Goal: Transaction & Acquisition: Purchase product/service

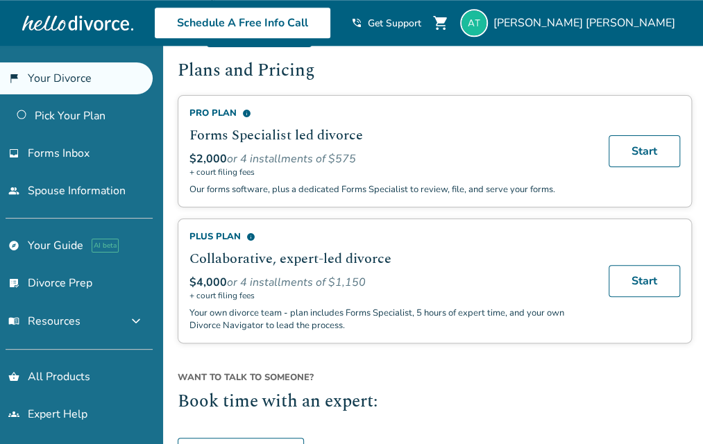
scroll to position [511, 0]
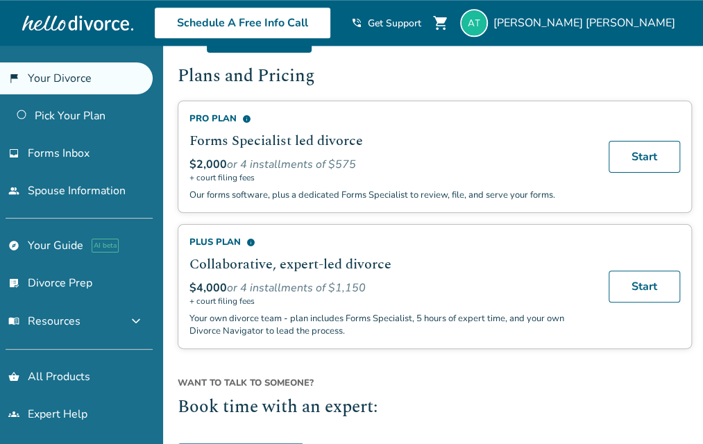
click at [248, 117] on span "info" at bounding box center [246, 118] width 9 height 9
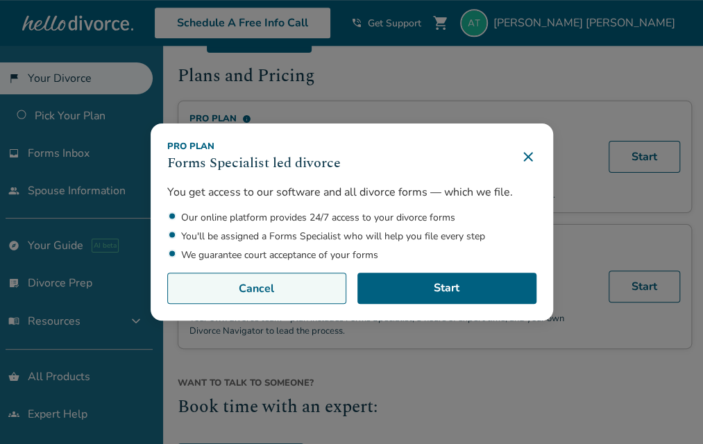
click at [305, 289] on button "Cancel" at bounding box center [256, 289] width 179 height 32
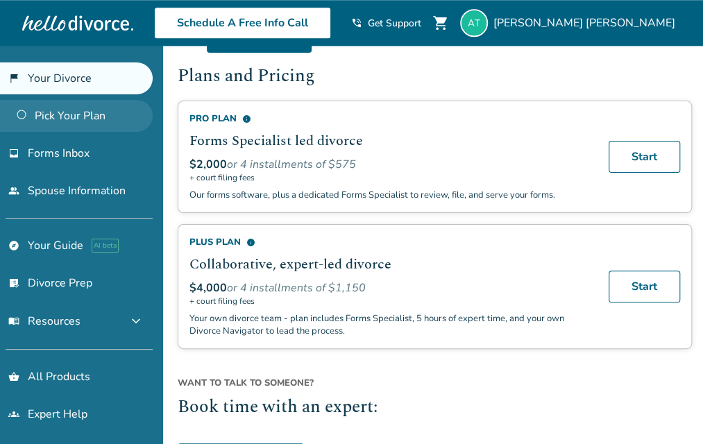
click at [92, 119] on link "Pick Your Plan" at bounding box center [76, 116] width 153 height 32
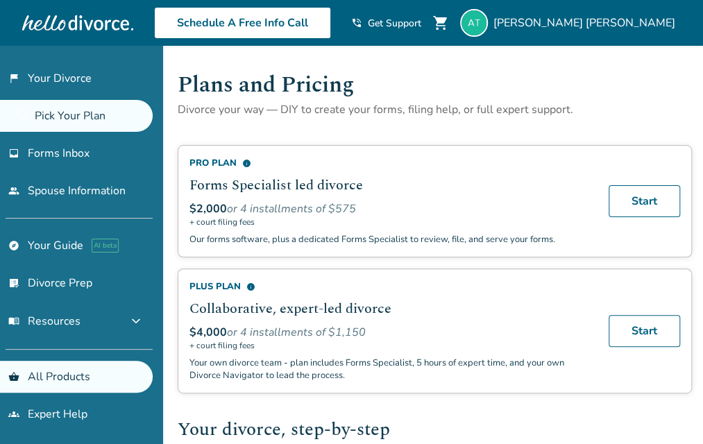
click at [452, 305] on h2 "Collaborative, expert-led divorce" at bounding box center [390, 308] width 402 height 21
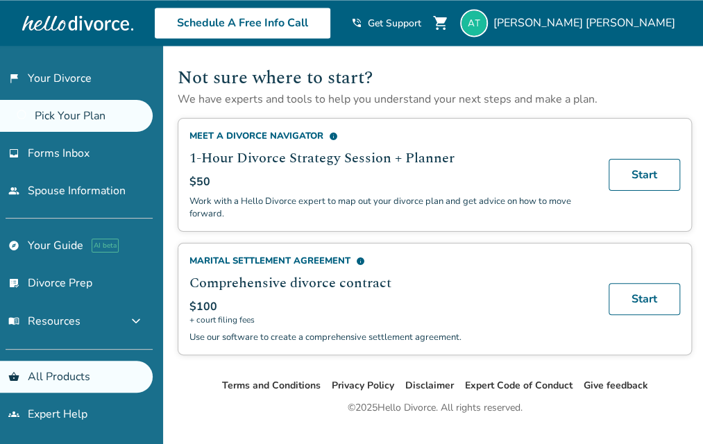
scroll to position [804, 0]
click at [361, 256] on span "info" at bounding box center [360, 260] width 9 height 9
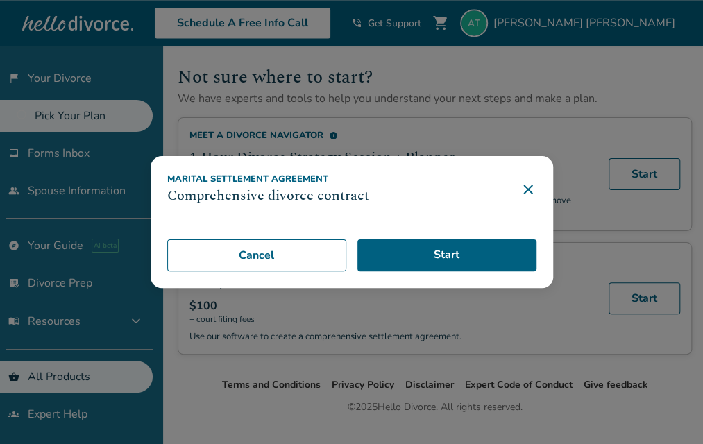
click at [536, 192] on icon at bounding box center [528, 189] width 17 height 17
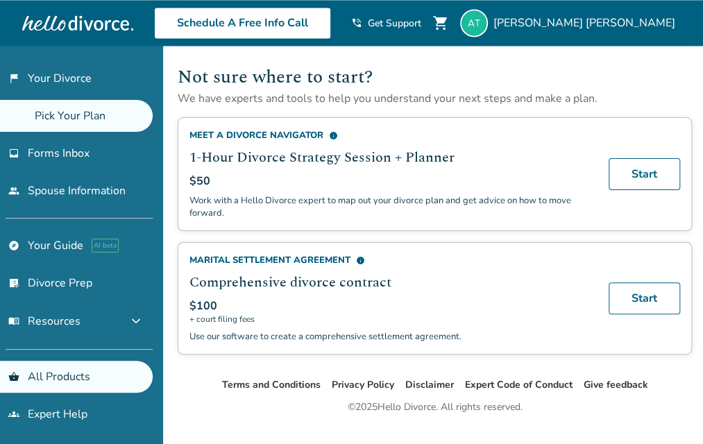
click at [359, 256] on span "info" at bounding box center [360, 260] width 9 height 9
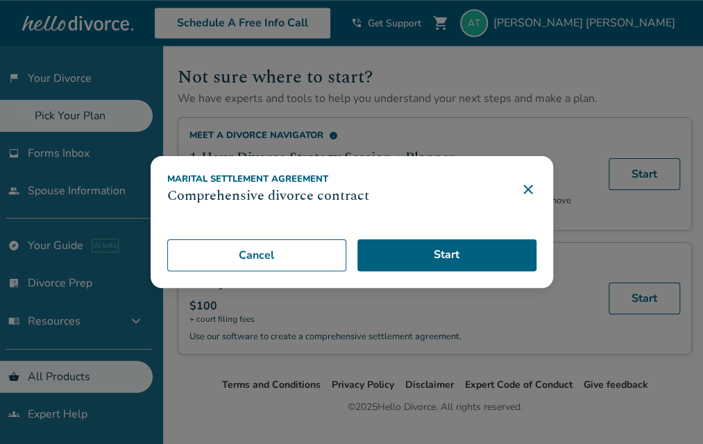
click at [532, 189] on icon at bounding box center [527, 189] width 9 height 9
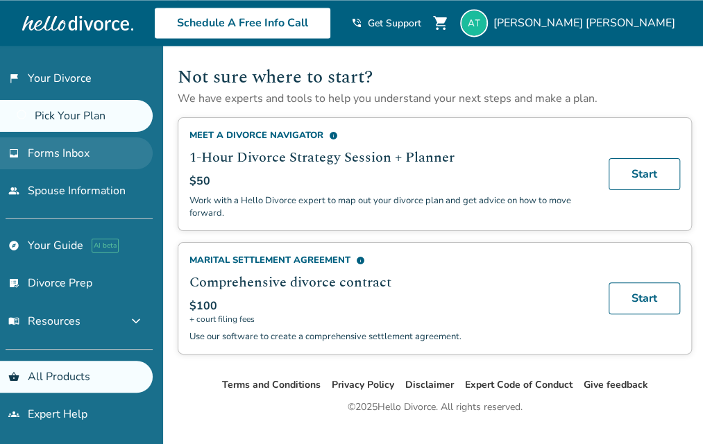
click at [81, 146] on span "Forms Inbox" at bounding box center [59, 153] width 62 height 15
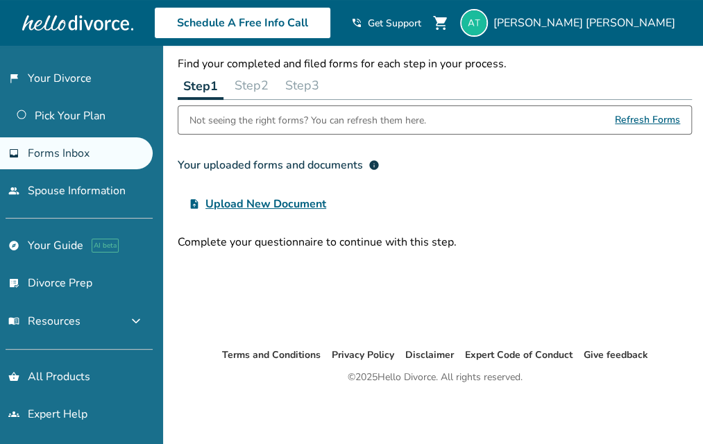
scroll to position [46, 0]
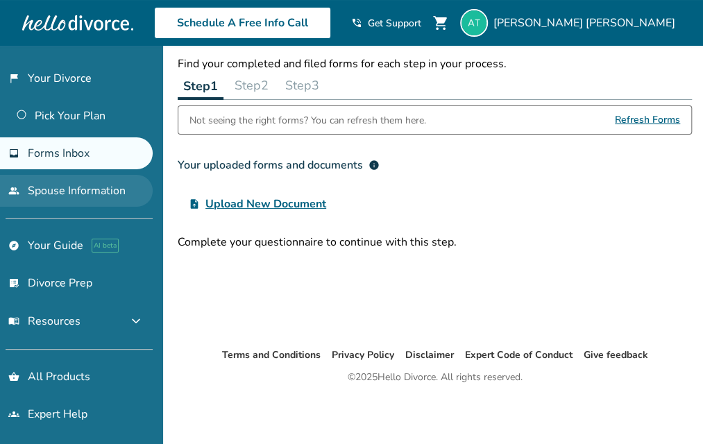
click at [78, 194] on link "people Spouse Information" at bounding box center [76, 191] width 153 height 32
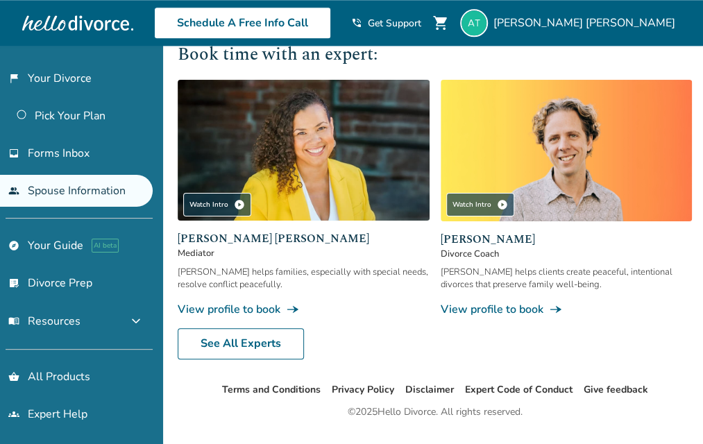
scroll to position [598, 0]
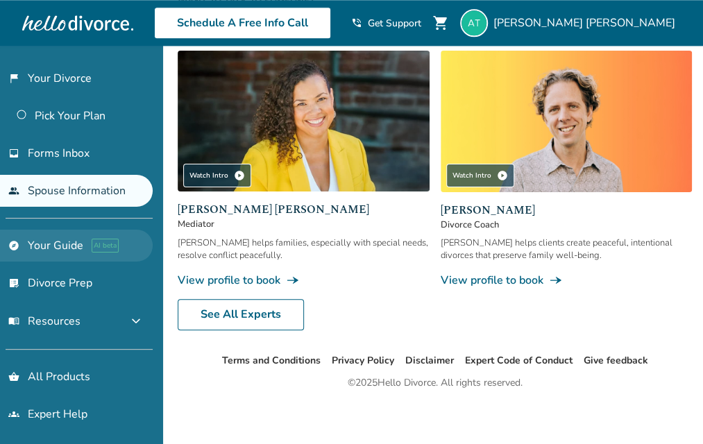
click at [66, 239] on link "explore Your Guide AI beta" at bounding box center [76, 246] width 153 height 32
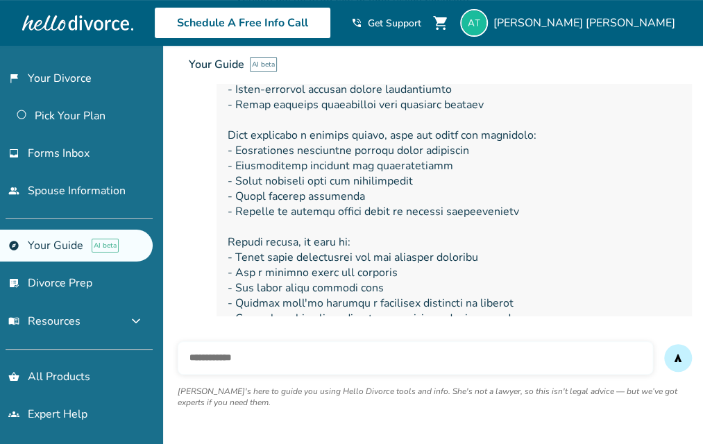
scroll to position [2320, 0]
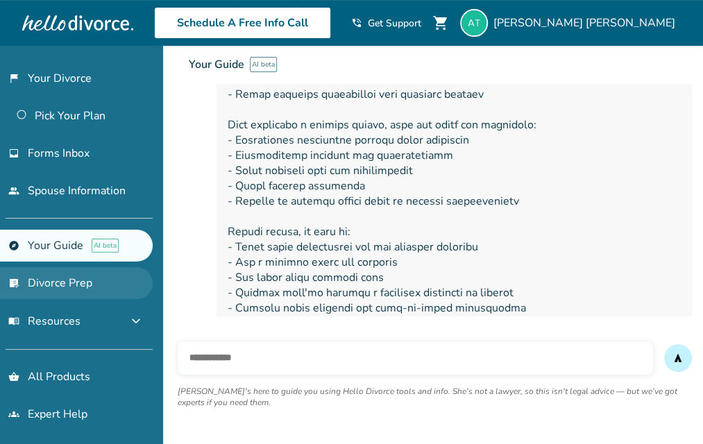
click at [65, 280] on link "list_alt_check Divorce Prep" at bounding box center [76, 283] width 153 height 32
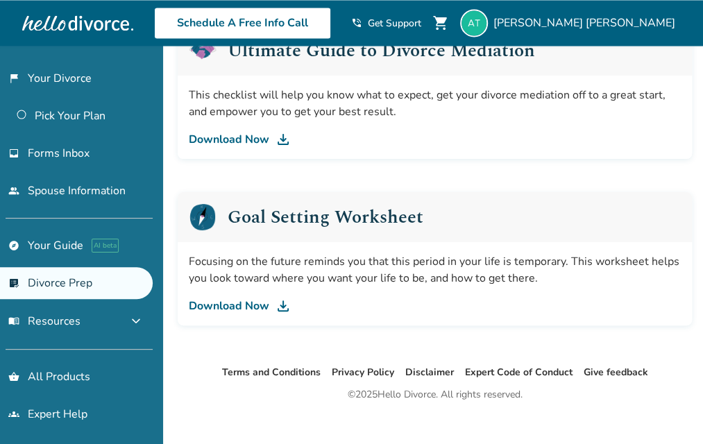
scroll to position [945, 0]
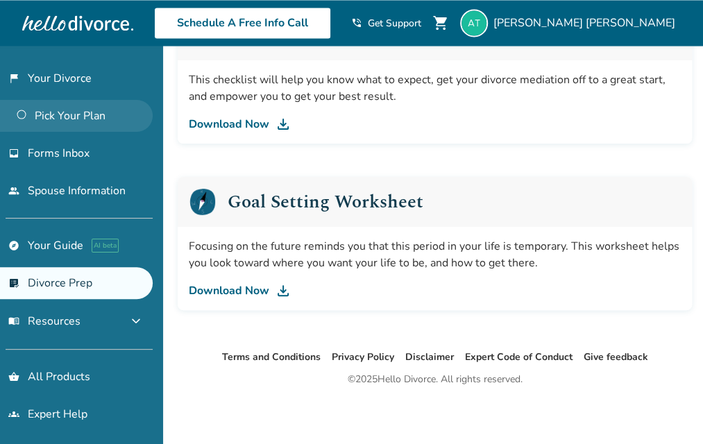
click at [60, 119] on link "Pick Your Plan" at bounding box center [76, 116] width 153 height 32
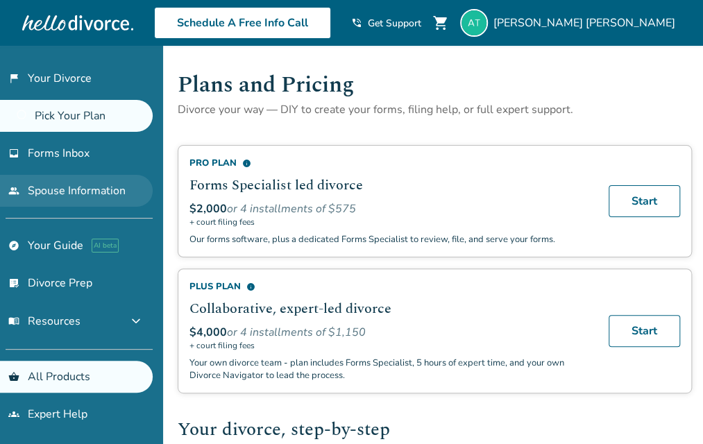
click at [90, 199] on link "people Spouse Information" at bounding box center [76, 191] width 153 height 32
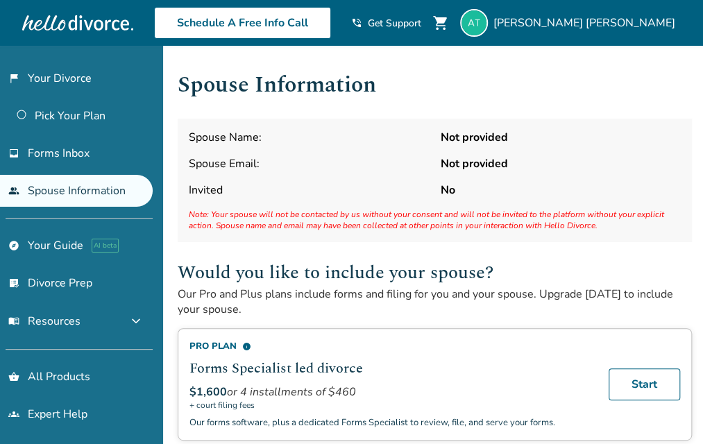
click at [248, 342] on span "info" at bounding box center [246, 346] width 9 height 9
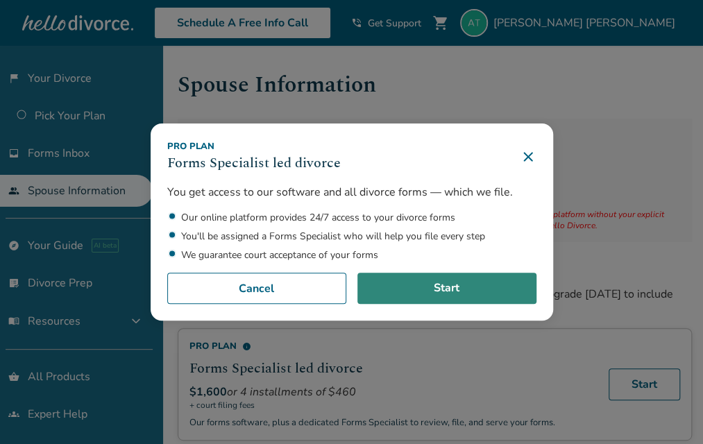
click at [458, 286] on link "Start" at bounding box center [446, 289] width 179 height 32
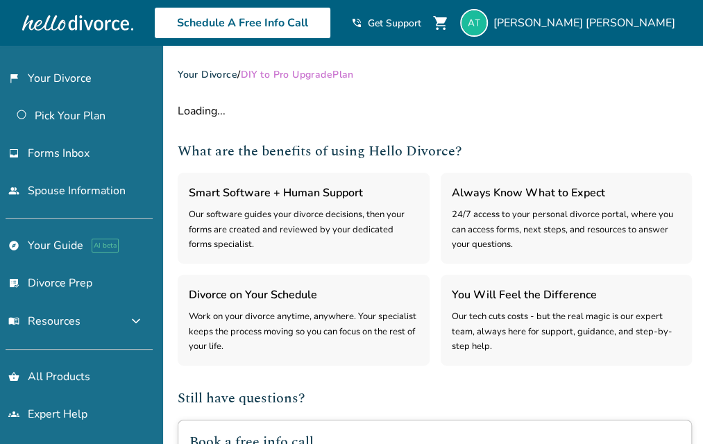
select select "***"
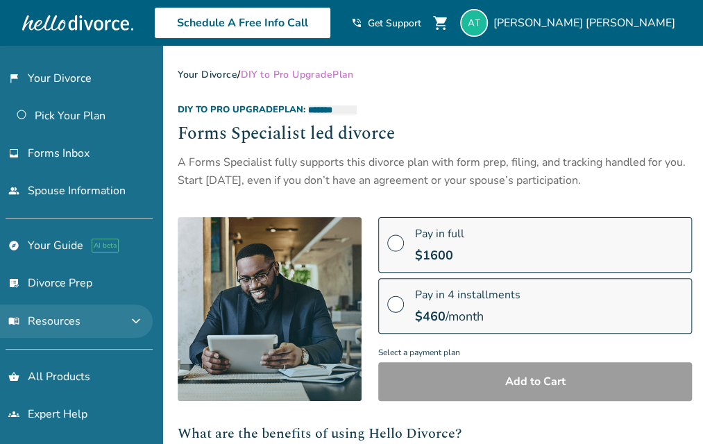
click at [133, 324] on span "expand_more" at bounding box center [136, 321] width 17 height 17
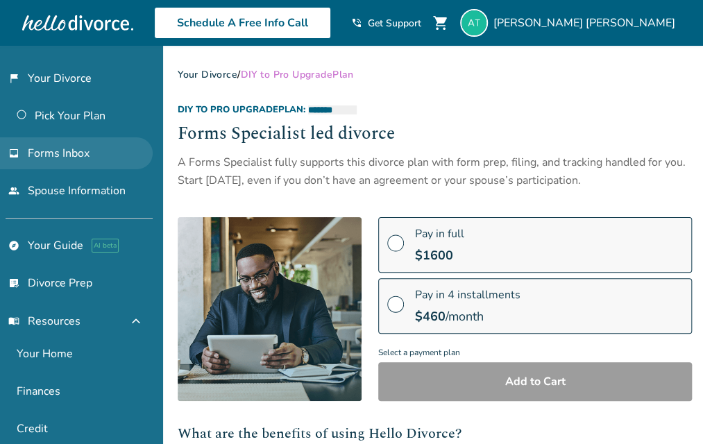
click at [78, 146] on span "Forms Inbox" at bounding box center [59, 153] width 62 height 15
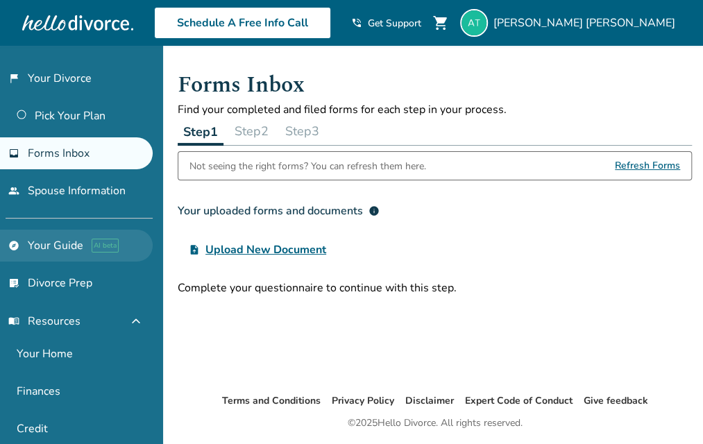
click at [57, 246] on link "explore Your Guide AI beta" at bounding box center [76, 246] width 153 height 32
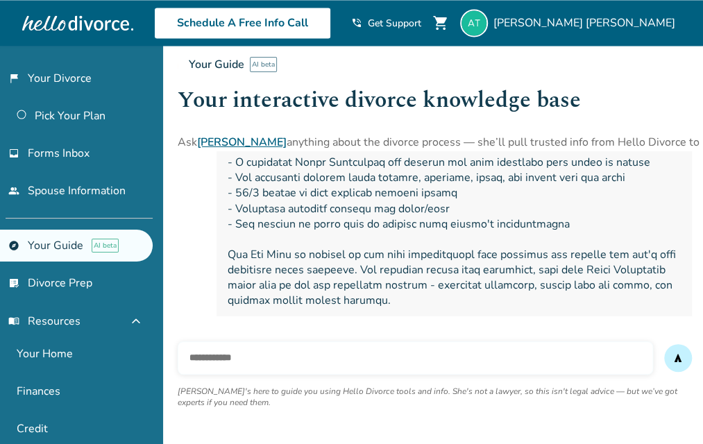
scroll to position [844, 0]
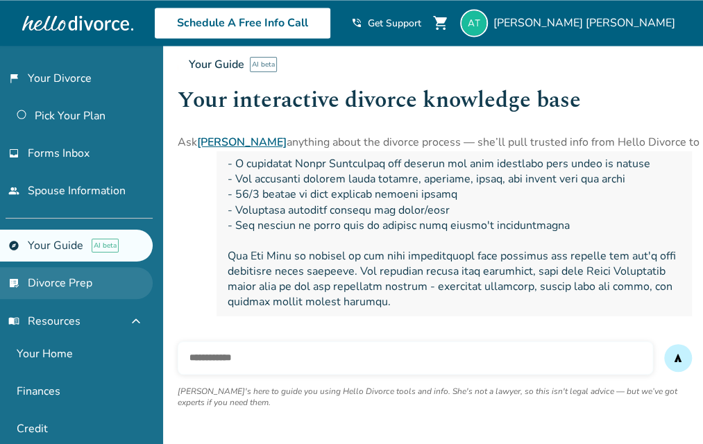
click at [36, 287] on link "list_alt_check Divorce Prep" at bounding box center [76, 283] width 153 height 32
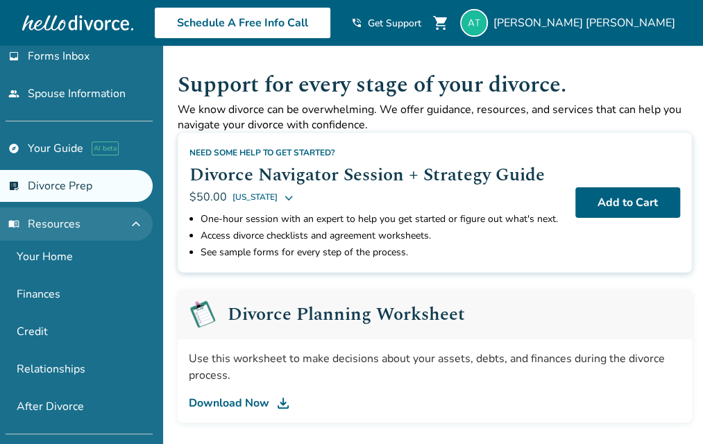
scroll to position [178, 0]
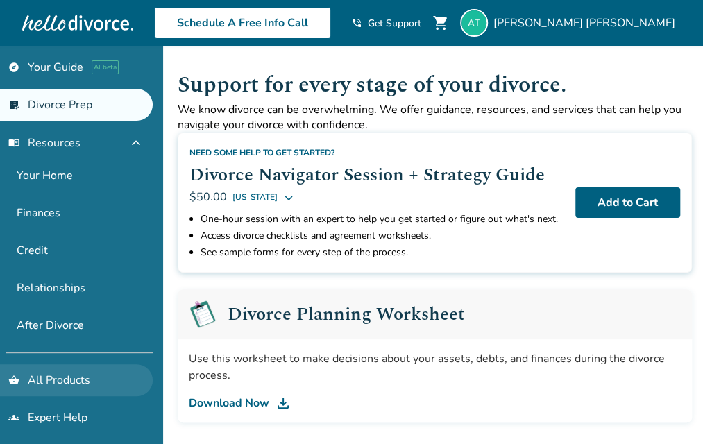
click at [74, 384] on link "shopping_basket All Products" at bounding box center [76, 380] width 153 height 32
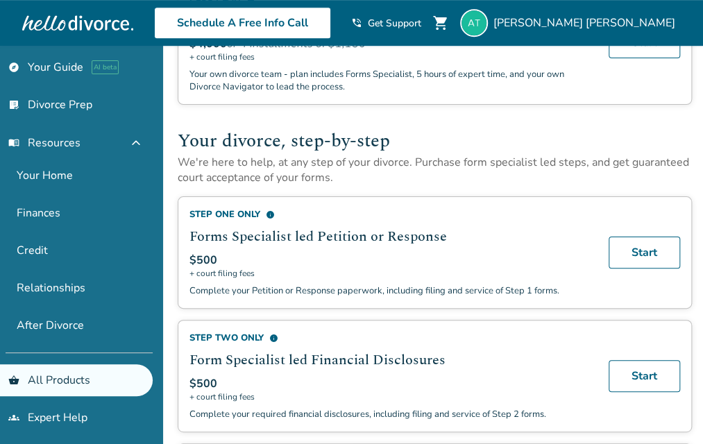
scroll to position [289, 0]
click at [271, 211] on span "info" at bounding box center [270, 214] width 9 height 9
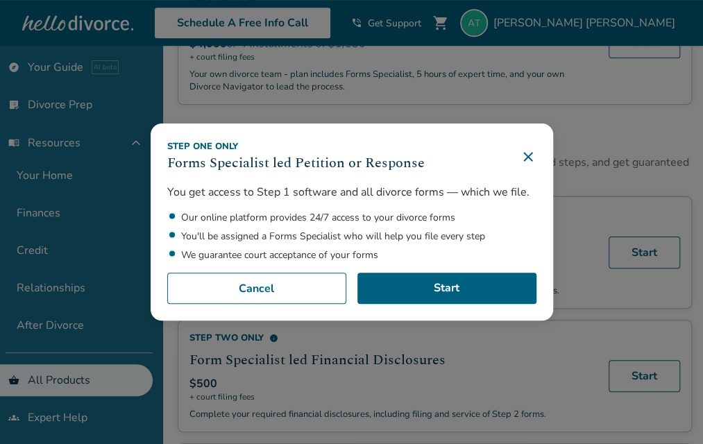
click at [532, 159] on icon at bounding box center [528, 156] width 17 height 17
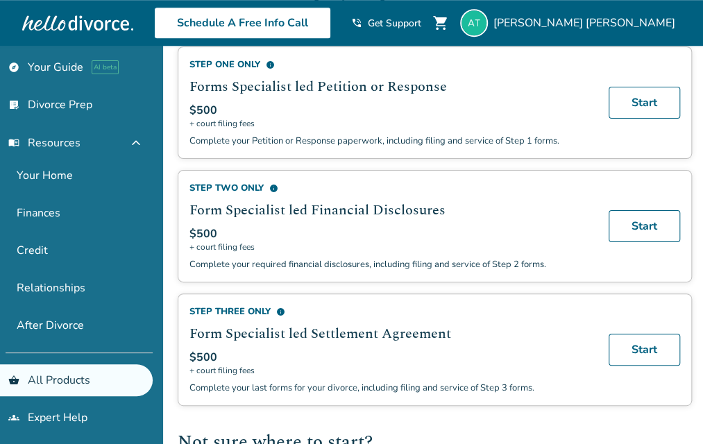
scroll to position [441, 0]
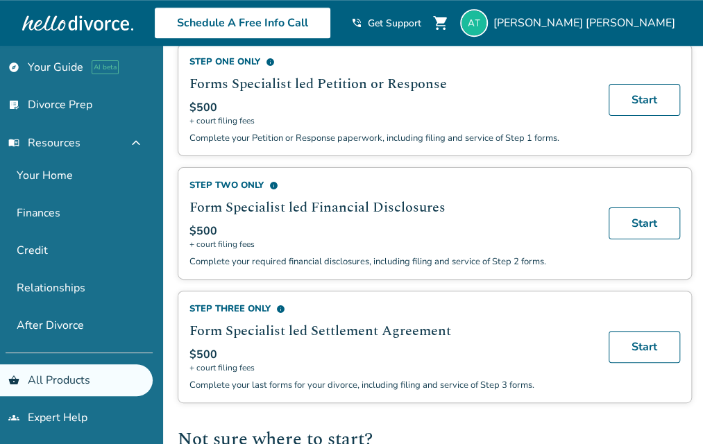
click at [273, 181] on span "info" at bounding box center [273, 185] width 9 height 9
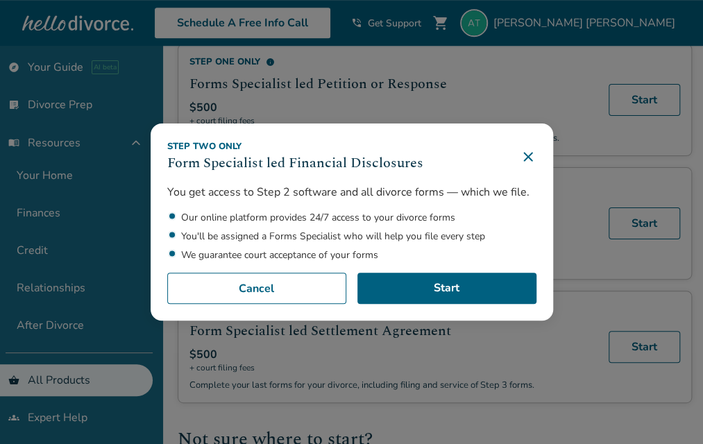
click at [531, 157] on icon at bounding box center [528, 156] width 17 height 17
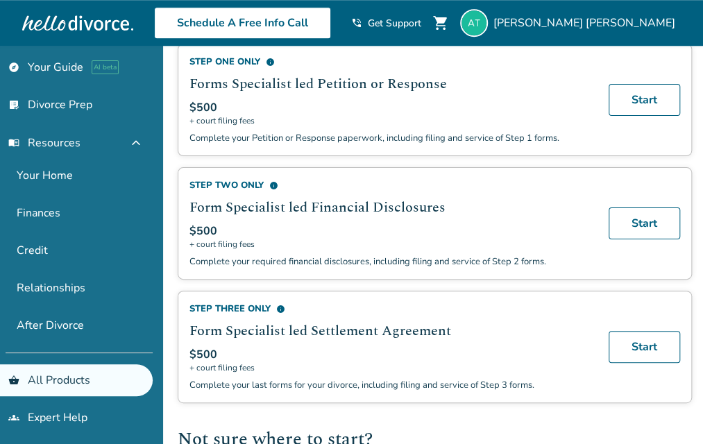
click at [280, 305] on span "info" at bounding box center [280, 309] width 9 height 9
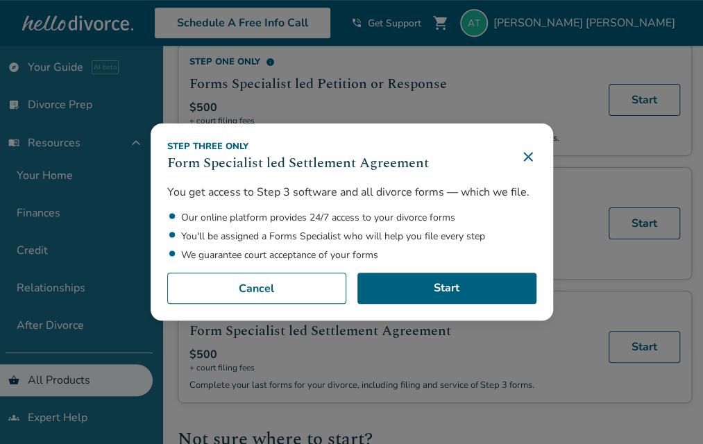
click at [532, 153] on icon at bounding box center [528, 156] width 17 height 17
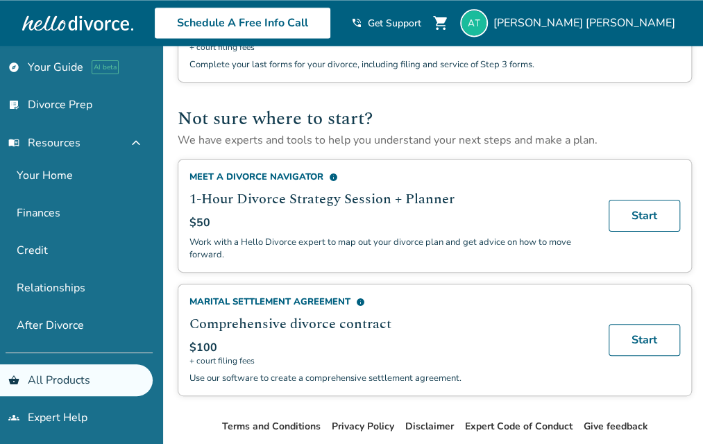
scroll to position [766, 0]
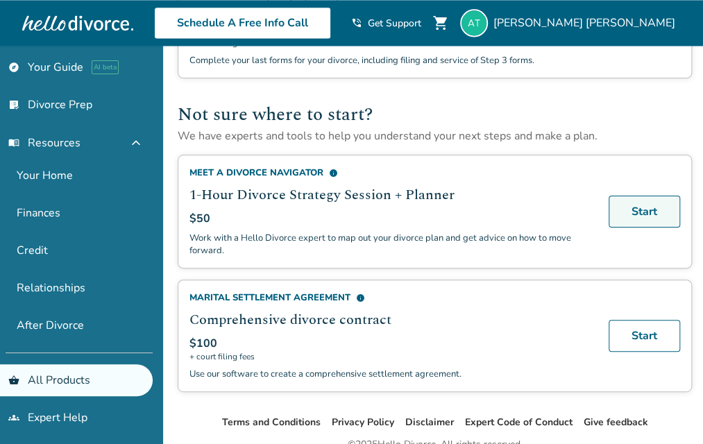
click at [656, 209] on link "Start" at bounding box center [644, 212] width 71 height 32
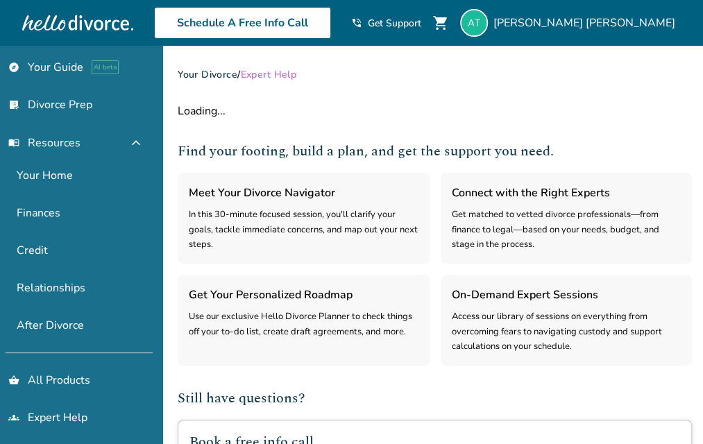
select select "***"
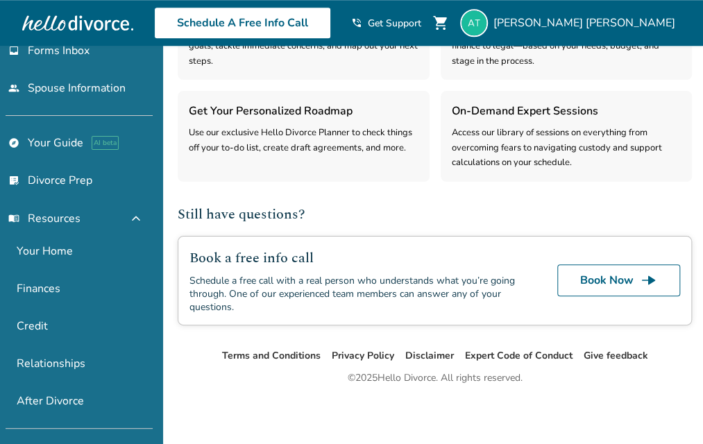
scroll to position [178, 0]
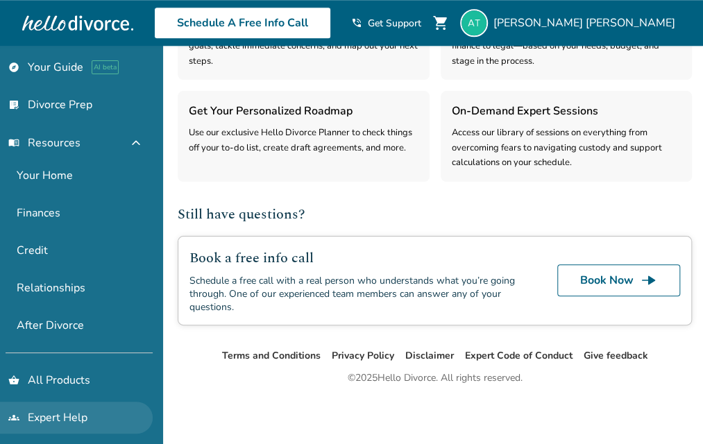
click at [76, 418] on link "groups Expert Help" at bounding box center [76, 418] width 153 height 32
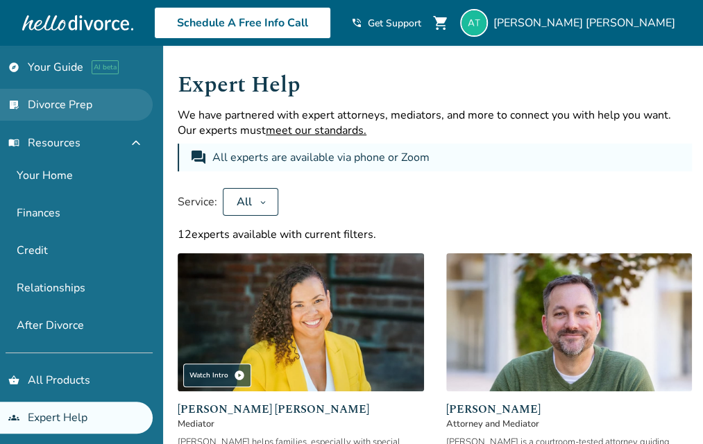
click at [68, 95] on link "list_alt_check Divorce Prep" at bounding box center [76, 105] width 153 height 32
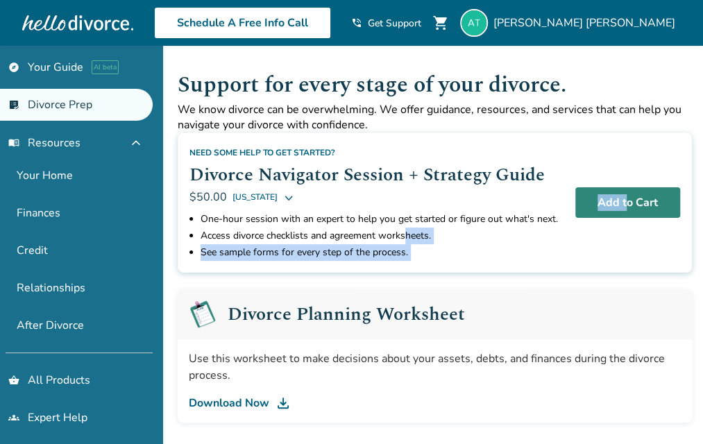
drag, startPoint x: 408, startPoint y: 231, endPoint x: 627, endPoint y: 205, distance: 220.2
click at [627, 205] on div "Need some help to get started? Divorce Navigator Session + Strategy Guide $50.0…" at bounding box center [435, 203] width 514 height 140
click at [627, 205] on button "Add to Cart" at bounding box center [627, 202] width 105 height 31
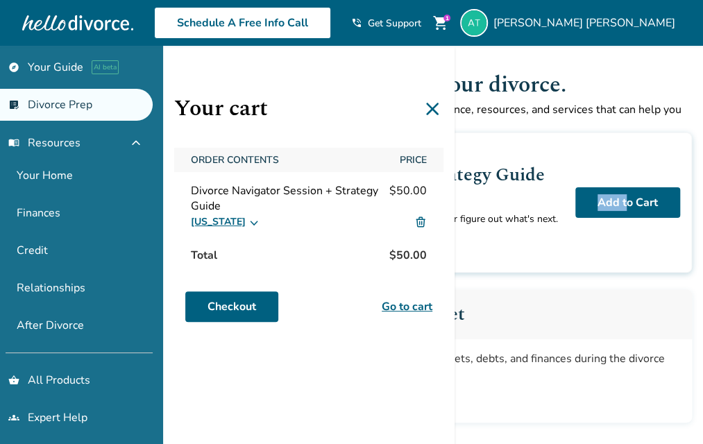
click at [414, 307] on link "Go to cart" at bounding box center [407, 306] width 51 height 17
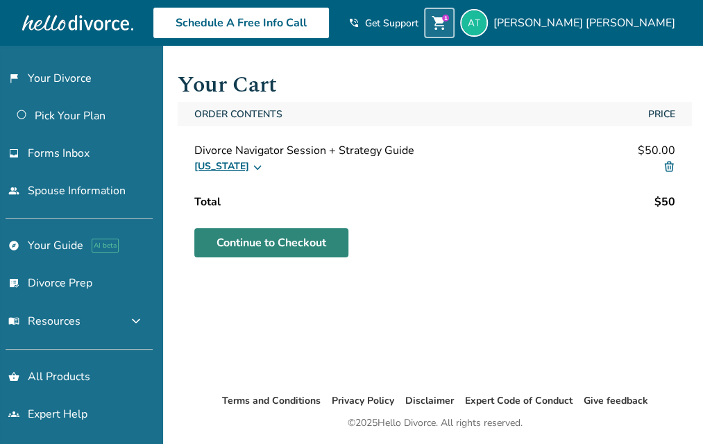
click at [305, 245] on link "Continue to Checkout" at bounding box center [271, 242] width 154 height 29
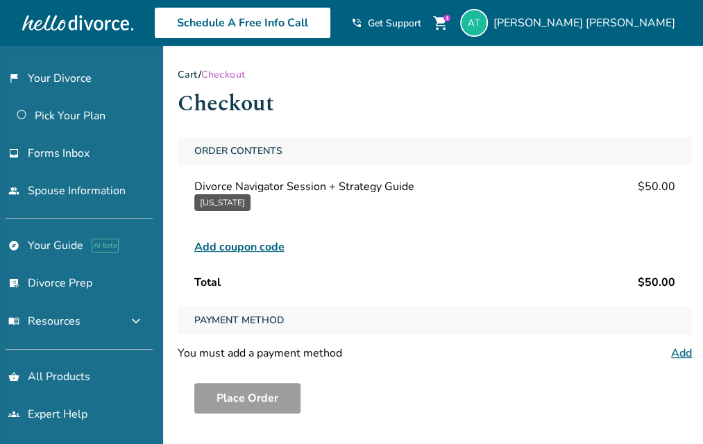
click at [688, 352] on link "Add" at bounding box center [681, 353] width 21 height 15
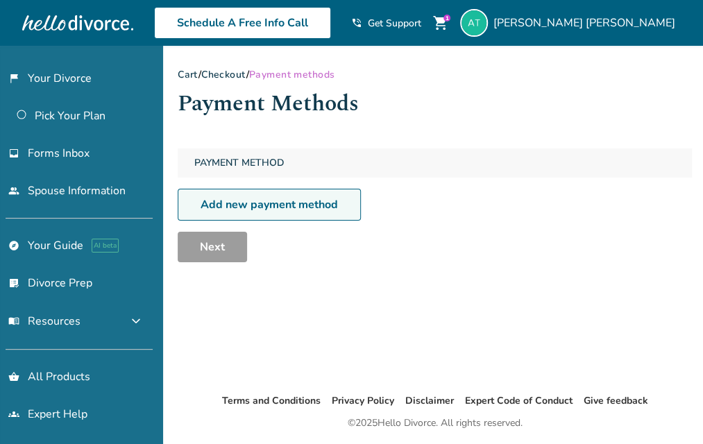
click at [321, 204] on link "Add new payment method" at bounding box center [269, 205] width 183 height 32
select select "**"
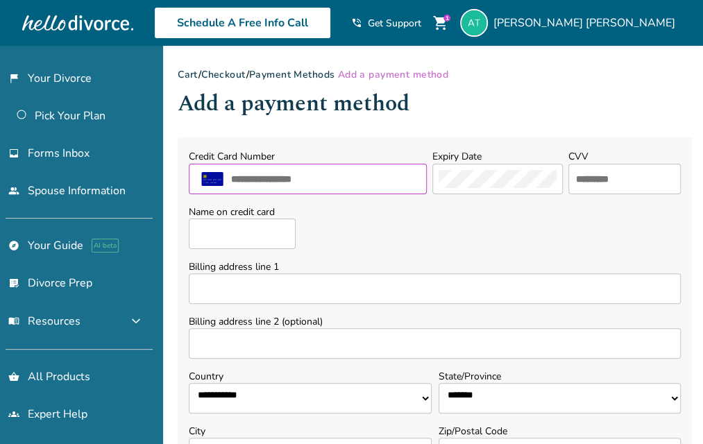
click at [283, 175] on input "text" at bounding box center [325, 179] width 191 height 18
type input "**********"
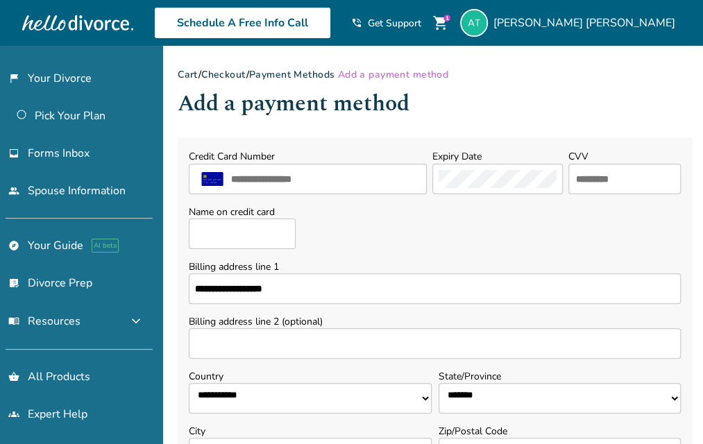
select select "**"
type input "**********"
type input "*****"
type input "**********"
type input "***"
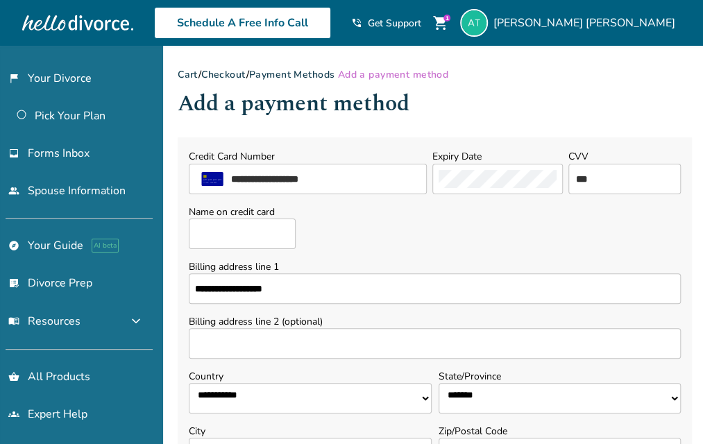
type input "**********"
click at [325, 345] on input "Billing address line 2 (optional)" at bounding box center [435, 343] width 492 height 31
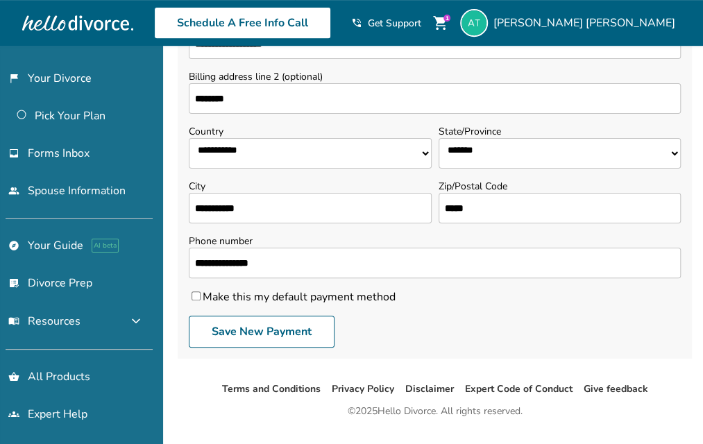
scroll to position [275, 0]
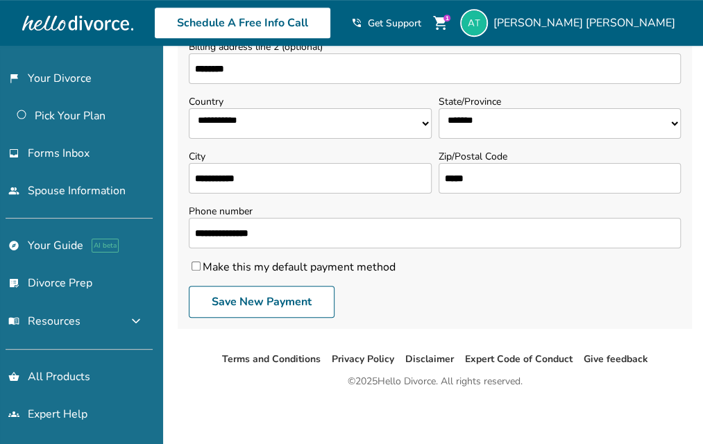
type input "********"
click at [302, 299] on button "Save New Payment" at bounding box center [262, 302] width 146 height 32
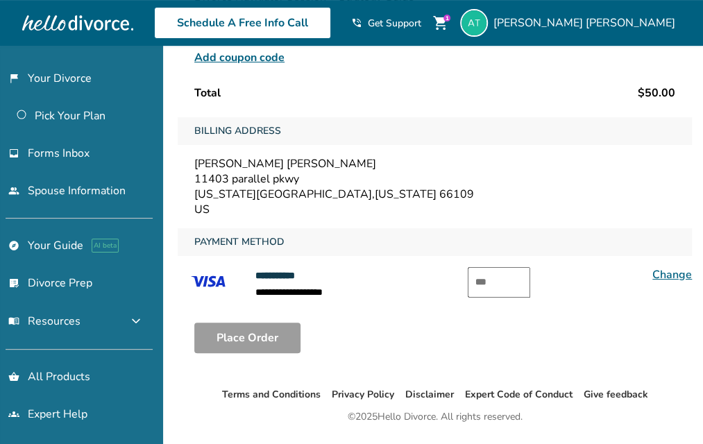
scroll to position [226, 0]
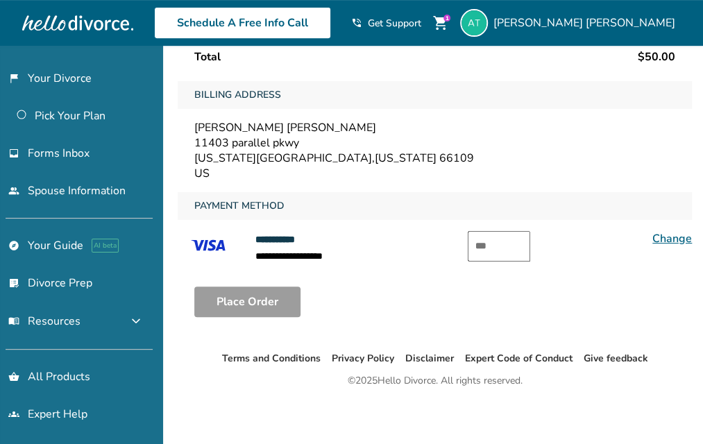
click at [486, 249] on input "text" at bounding box center [499, 246] width 62 height 31
type input "***"
click at [276, 291] on button "Place Order" at bounding box center [247, 302] width 106 height 31
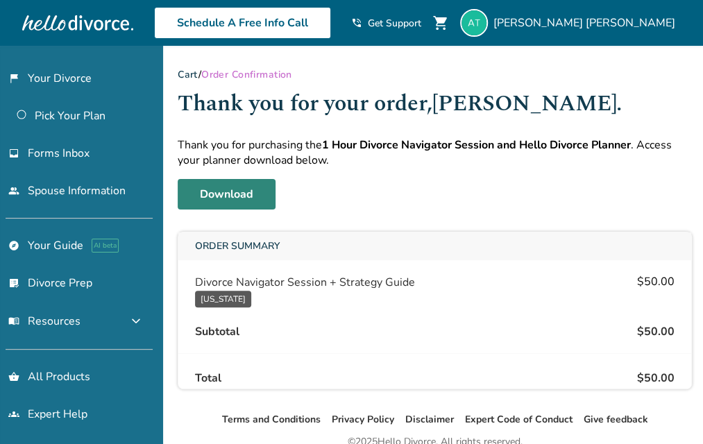
click at [218, 189] on link "Download" at bounding box center [227, 194] width 98 height 31
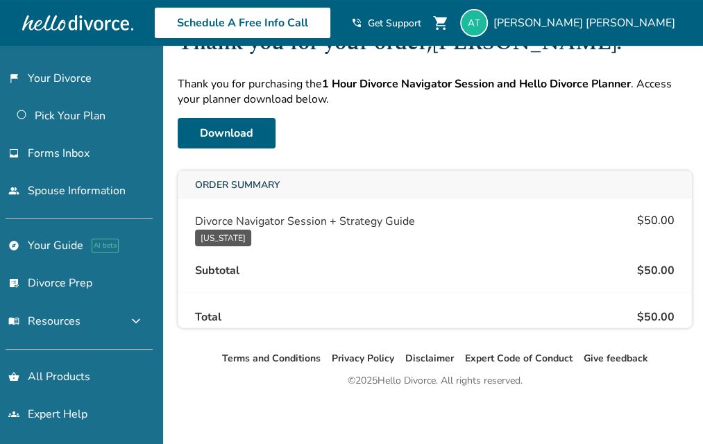
scroll to position [47, 0]
